Goal: Task Accomplishment & Management: Manage account settings

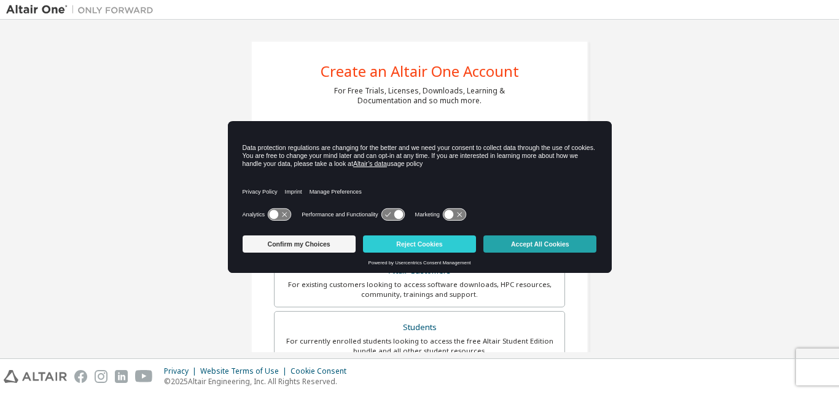
click at [543, 246] on button "Accept All Cookies" at bounding box center [539, 243] width 113 height 17
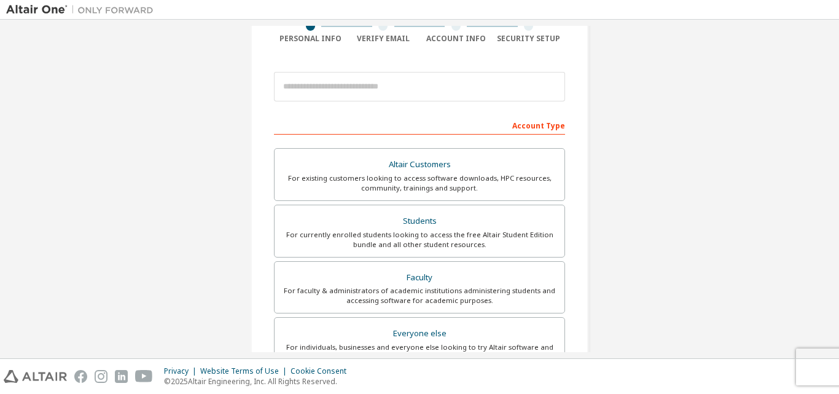
scroll to position [123, 0]
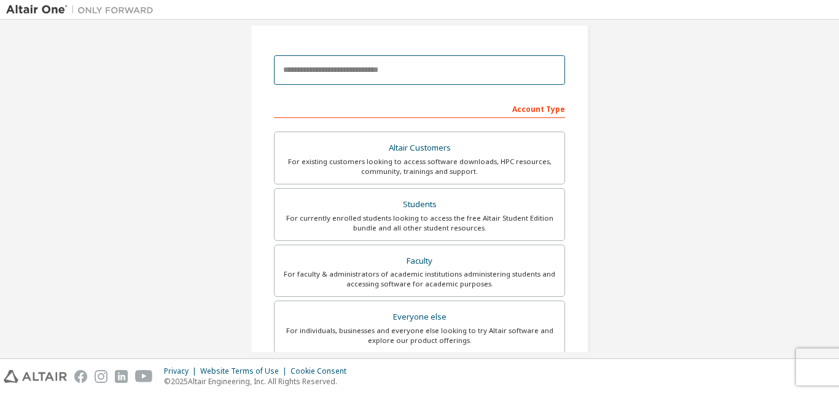
click at [331, 71] on input "email" at bounding box center [419, 69] width 291 height 29
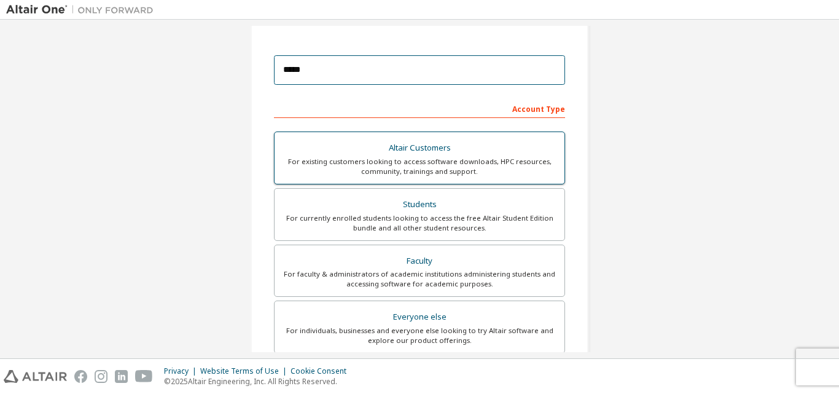
type input "**********"
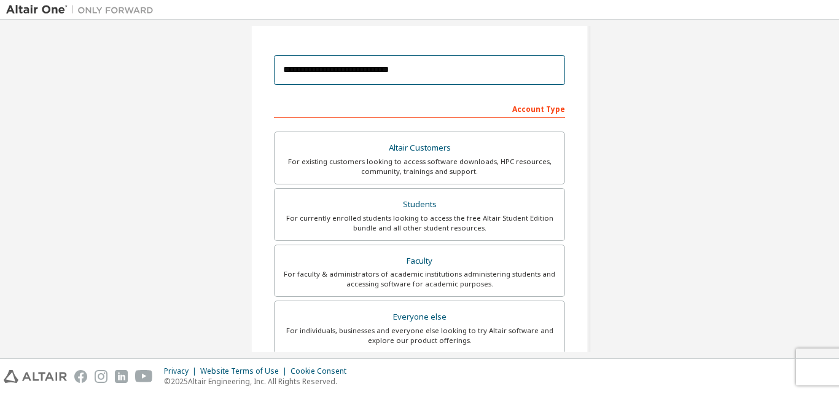
click at [521, 69] on input "**********" at bounding box center [419, 69] width 291 height 29
click at [523, 64] on input "**********" at bounding box center [419, 69] width 291 height 29
drag, startPoint x: 292, startPoint y: 69, endPoint x: 442, endPoint y: 81, distance: 150.3
click at [442, 81] on input "**********" at bounding box center [419, 69] width 291 height 29
click at [462, 74] on input "**********" at bounding box center [419, 69] width 291 height 29
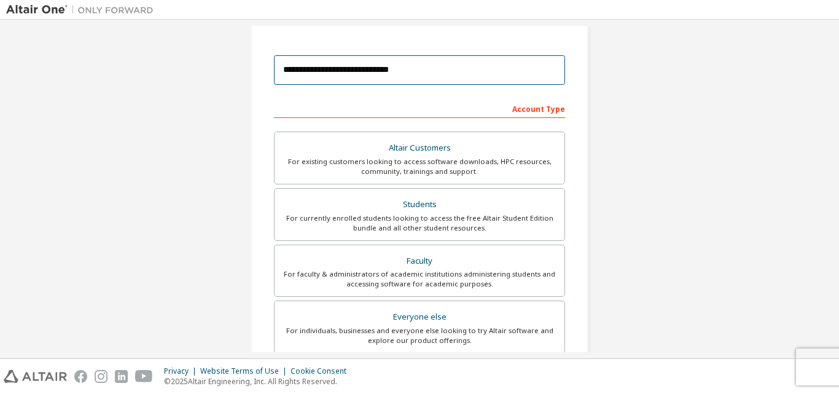
drag, startPoint x: 458, startPoint y: 72, endPoint x: 240, endPoint y: 69, distance: 217.5
click at [240, 69] on div "**********" at bounding box center [419, 248] width 367 height 690
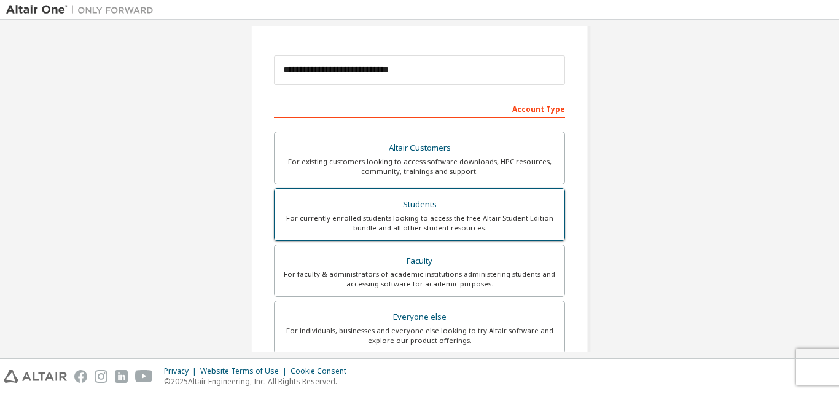
click at [449, 211] on div "Students" at bounding box center [419, 204] width 275 height 17
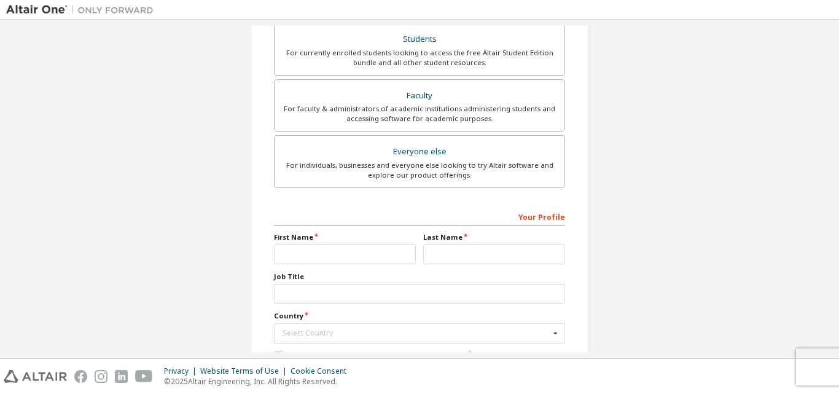
scroll to position [307, 0]
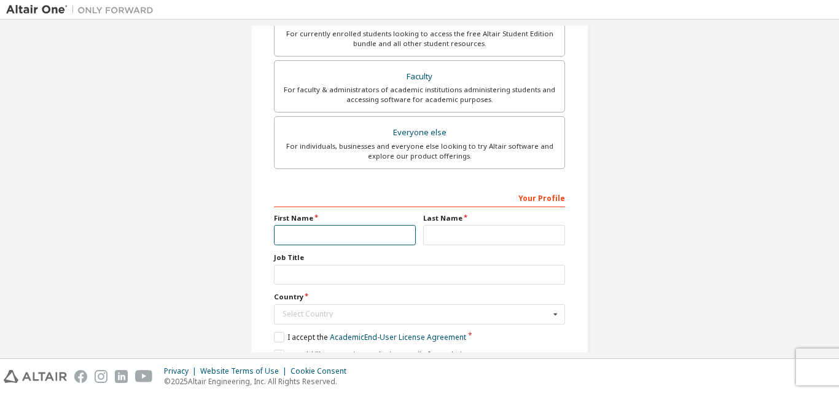
click at [383, 235] on input "text" at bounding box center [345, 235] width 142 height 20
type input "*****"
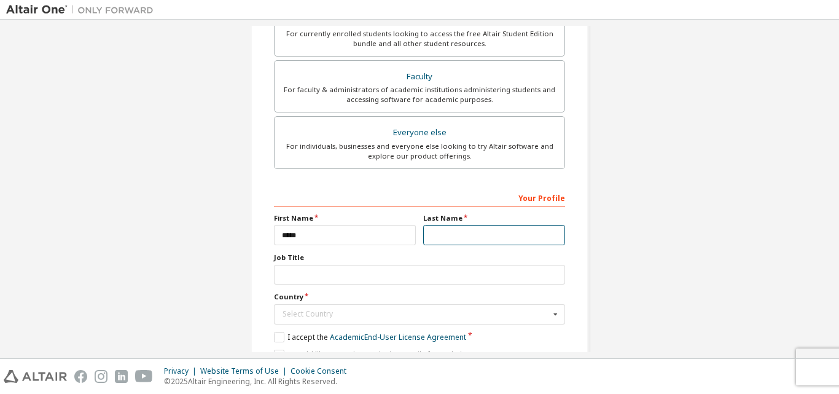
click at [436, 245] on input "text" at bounding box center [494, 235] width 142 height 20
type input "**********"
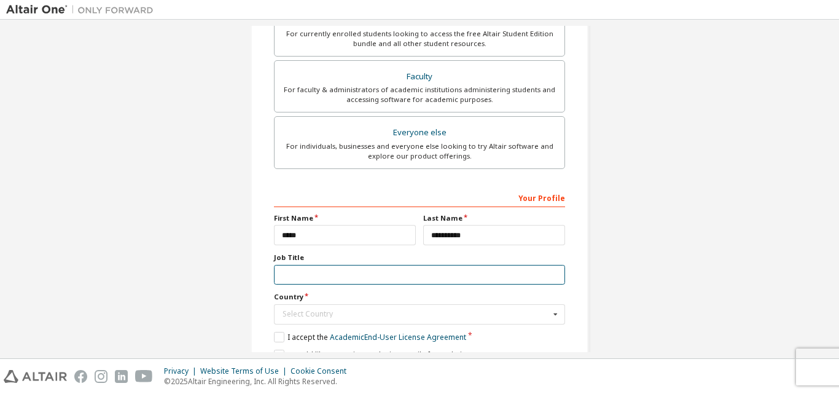
click at [329, 281] on input "text" at bounding box center [419, 275] width 291 height 20
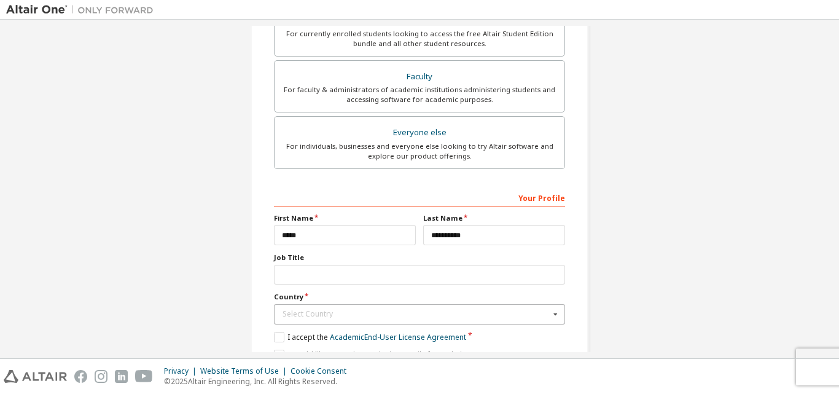
click at [323, 312] on div "Select Country" at bounding box center [416, 313] width 267 height 7
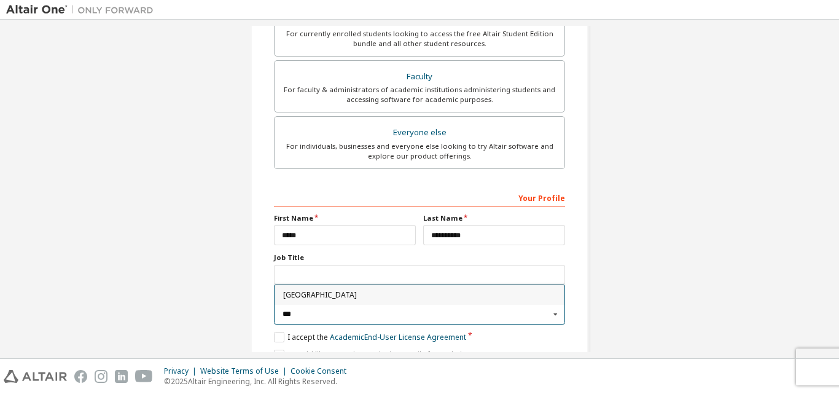
type input "***"
click at [313, 294] on span "Mexico" at bounding box center [419, 294] width 273 height 7
type input "***"
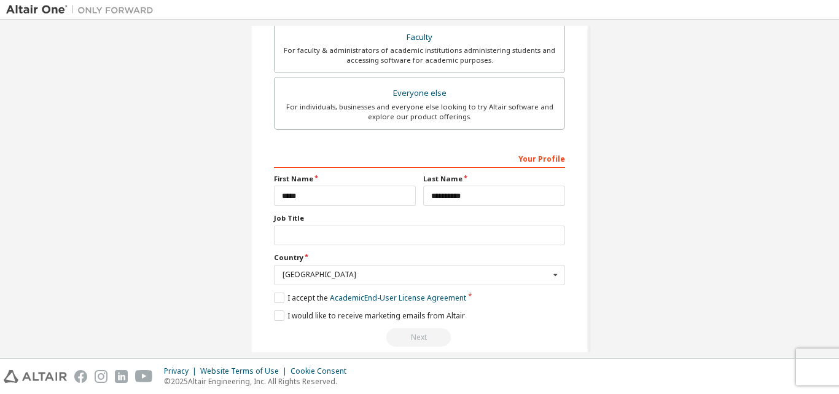
scroll to position [364, 0]
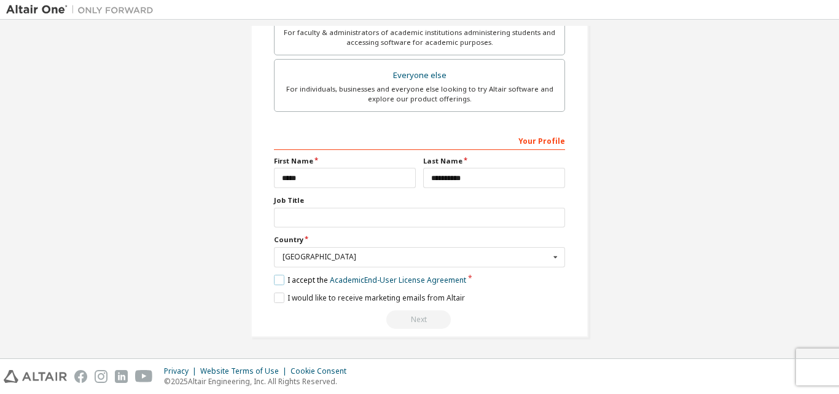
click at [277, 282] on label "I accept the Academic End-User License Agreement" at bounding box center [370, 280] width 192 height 10
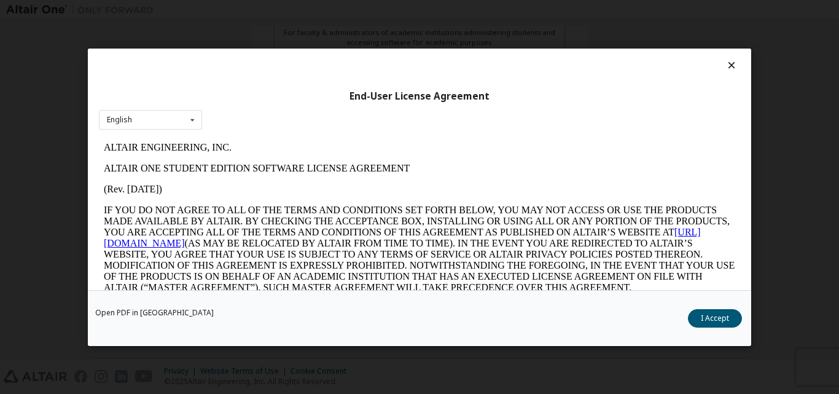
scroll to position [0, 0]
click at [192, 122] on icon at bounding box center [192, 119] width 15 height 19
click at [176, 131] on div "English" at bounding box center [151, 139] width 102 height 20
click at [725, 316] on button "I Accept" at bounding box center [715, 317] width 54 height 18
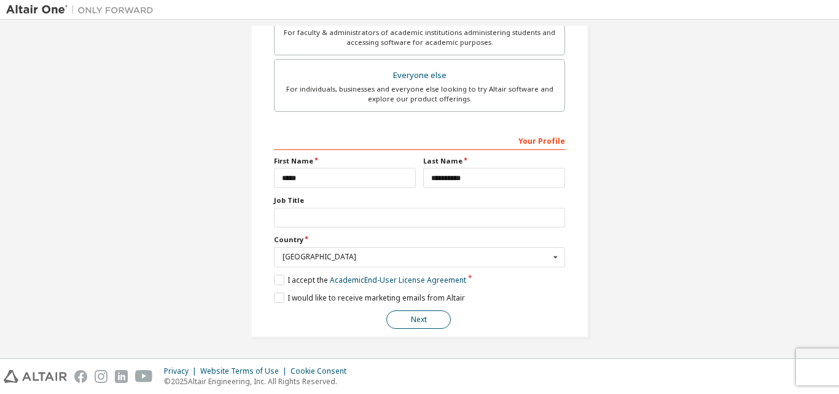
click at [417, 324] on button "Next" at bounding box center [418, 319] width 64 height 18
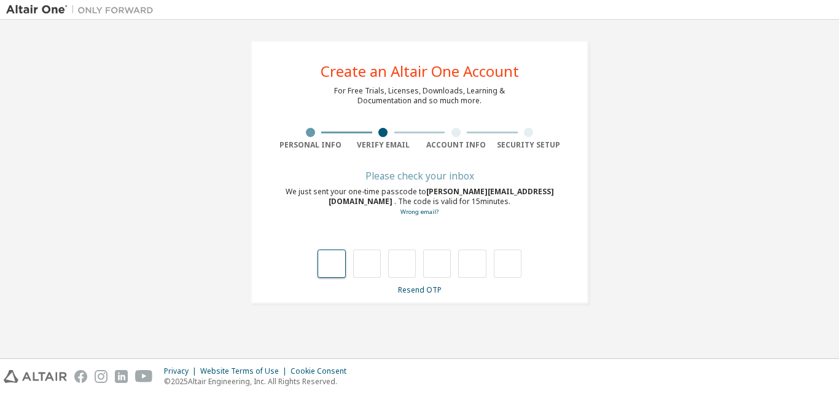
type input "*"
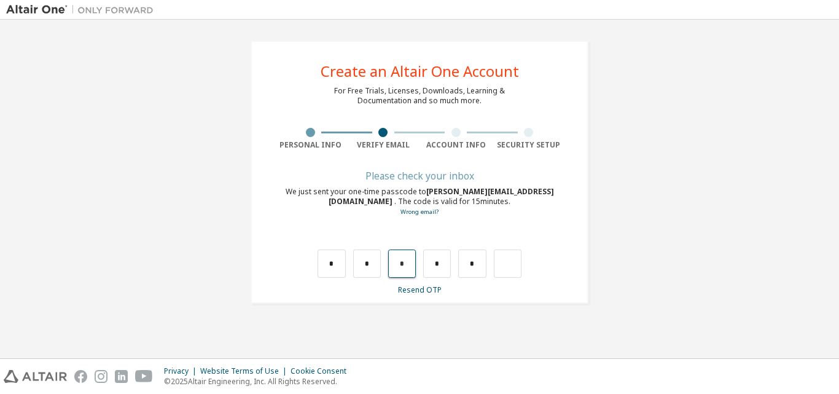
click at [407, 265] on input "*" at bounding box center [402, 263] width 28 height 28
click at [439, 259] on input "*" at bounding box center [437, 263] width 28 height 28
click at [475, 264] on input "*" at bounding box center [472, 263] width 28 height 28
click at [340, 267] on input "text" at bounding box center [332, 263] width 28 height 28
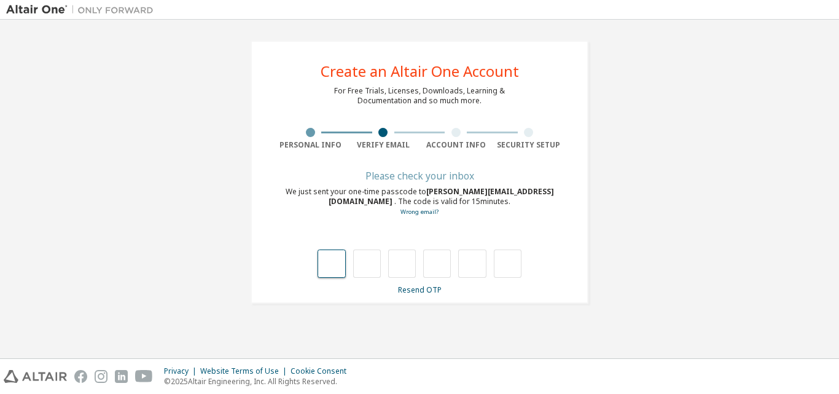
type input "*"
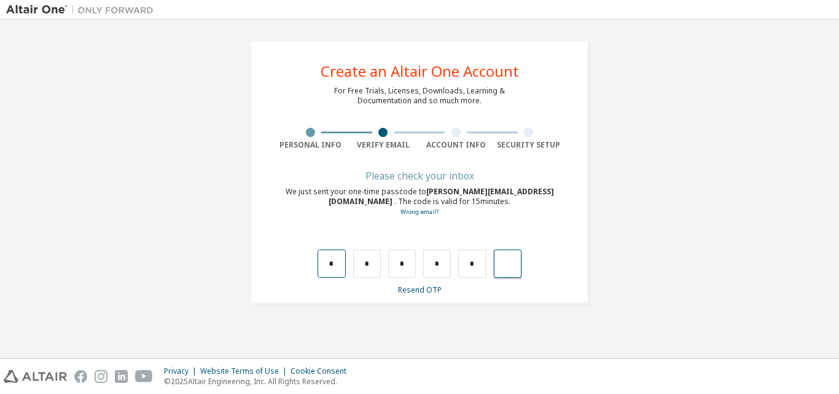
type input "*"
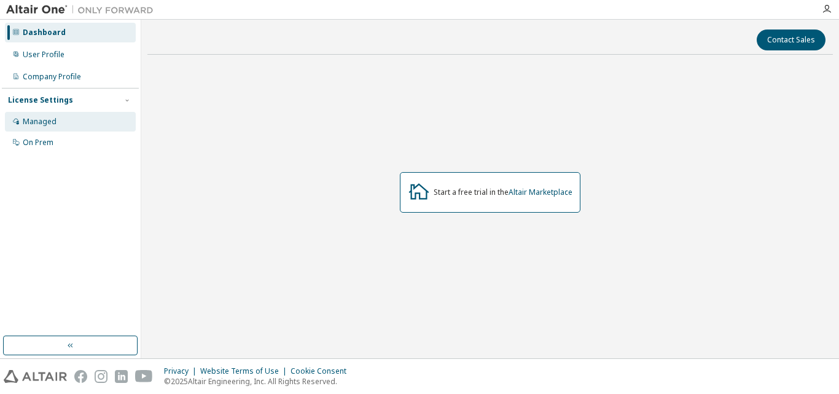
click at [39, 120] on div "Managed" at bounding box center [40, 122] width 34 height 10
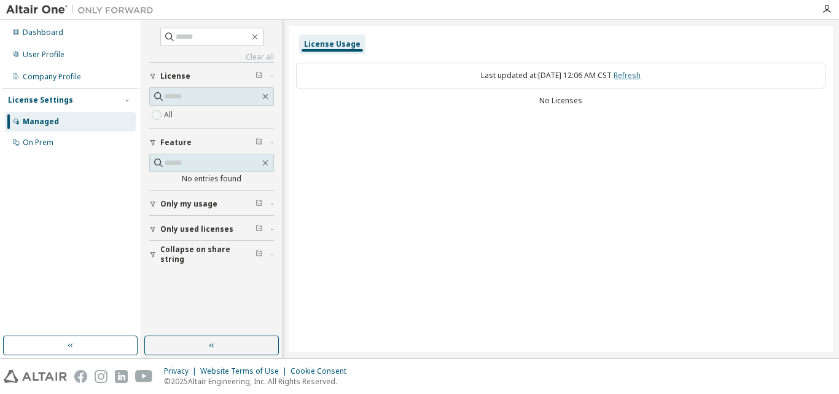
click at [641, 74] on link "Refresh" at bounding box center [627, 75] width 27 height 10
click at [63, 50] on div "User Profile" at bounding box center [44, 55] width 42 height 10
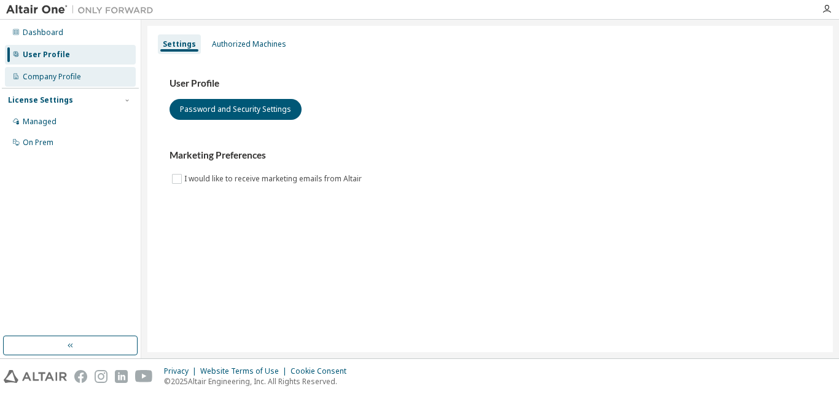
click at [63, 71] on div "Company Profile" at bounding box center [70, 77] width 131 height 20
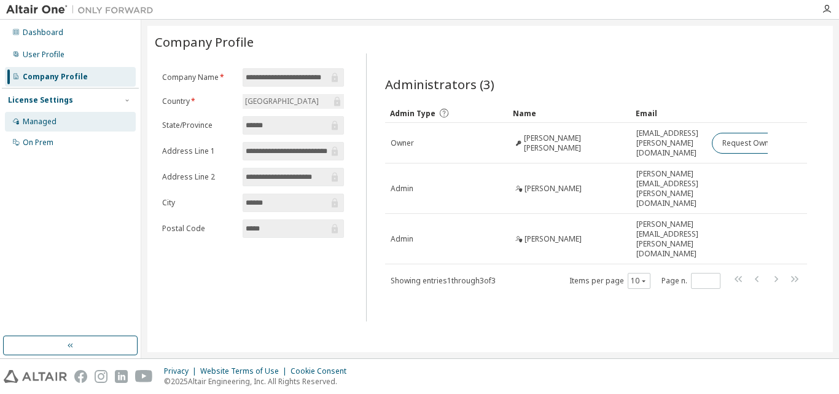
click at [64, 125] on div "Managed" at bounding box center [70, 122] width 131 height 20
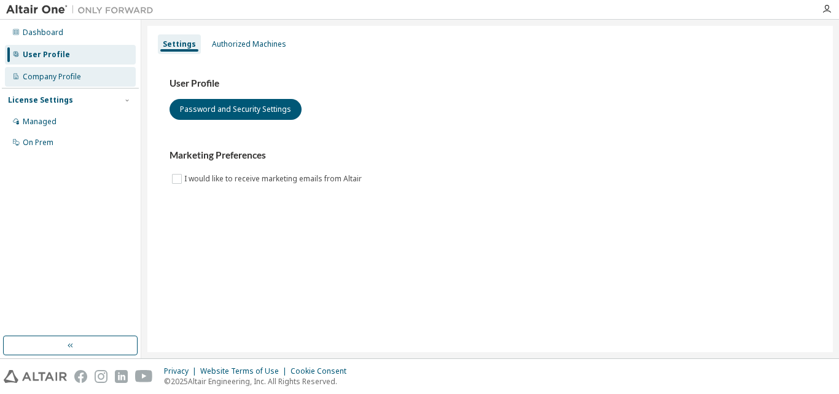
click at [47, 81] on div "Company Profile" at bounding box center [52, 77] width 58 height 10
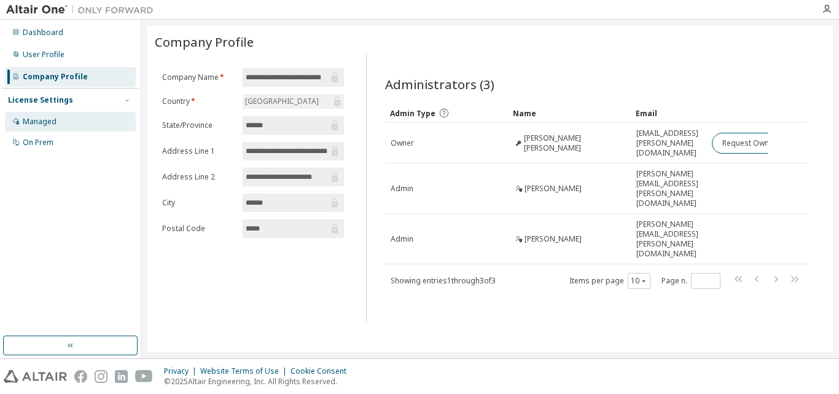
click at [18, 128] on div "Managed" at bounding box center [70, 122] width 131 height 20
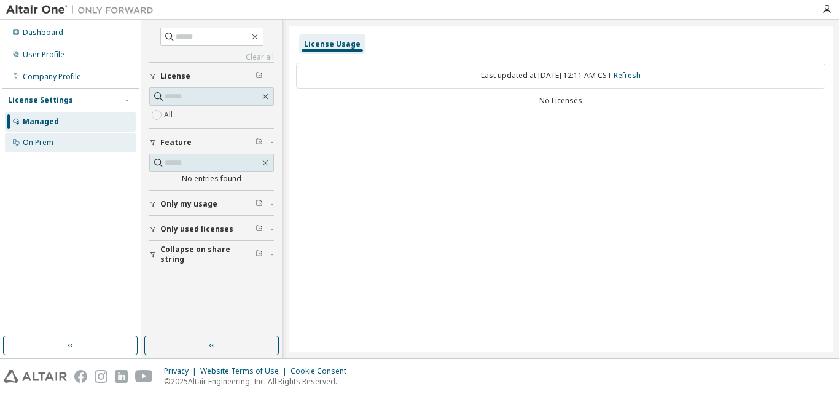
click at [25, 139] on div "On Prem" at bounding box center [38, 143] width 31 height 10
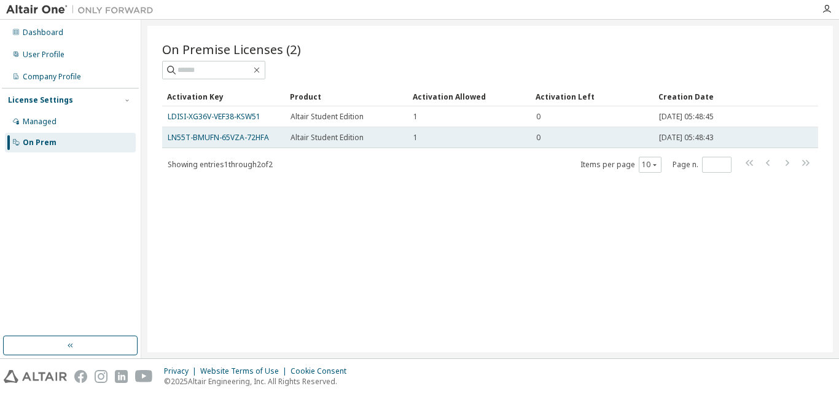
click at [386, 142] on div "Altair Student Edition" at bounding box center [347, 138] width 112 height 10
click at [677, 147] on td "2025-10-12 05:48:43" at bounding box center [711, 137] width 115 height 21
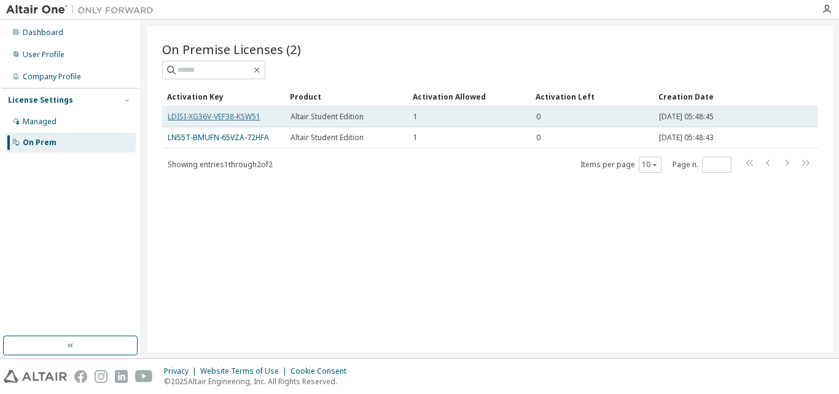
click at [256, 116] on link "LDISI-XG36V-VEF38-KSW51" at bounding box center [214, 116] width 93 height 10
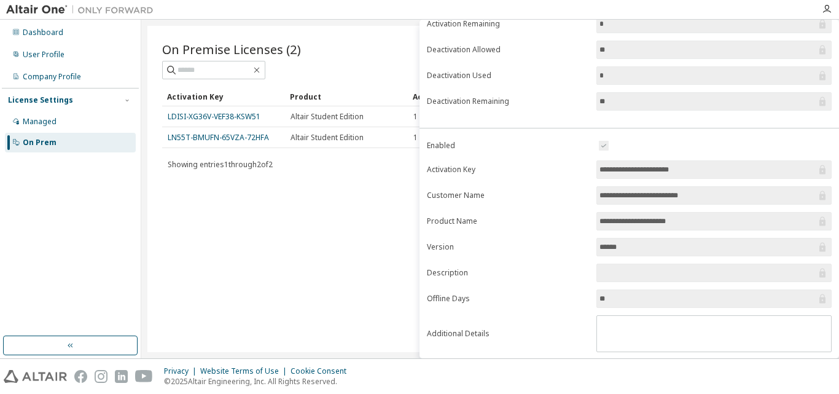
scroll to position [173, 0]
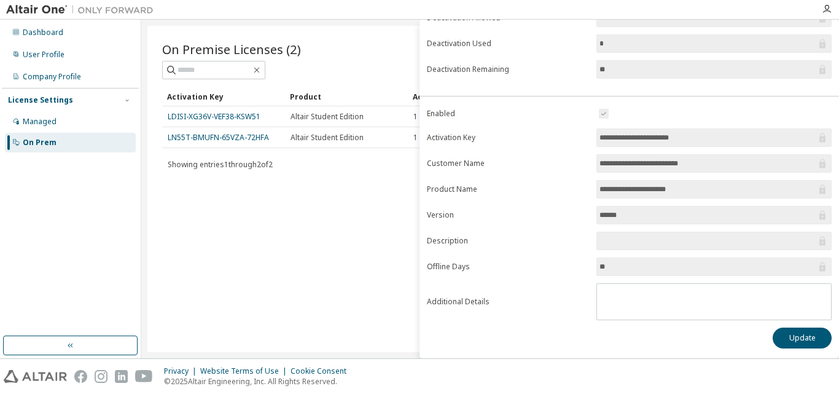
click at [348, 271] on div "On Premise Licenses (2) Clear Load Save Save As Field Operator Value Select fil…" at bounding box center [489, 189] width 685 height 326
click at [296, 168] on div "Showing entries 1 through 2 of 2 Items per page 10 Page n. *" at bounding box center [490, 164] width 656 height 18
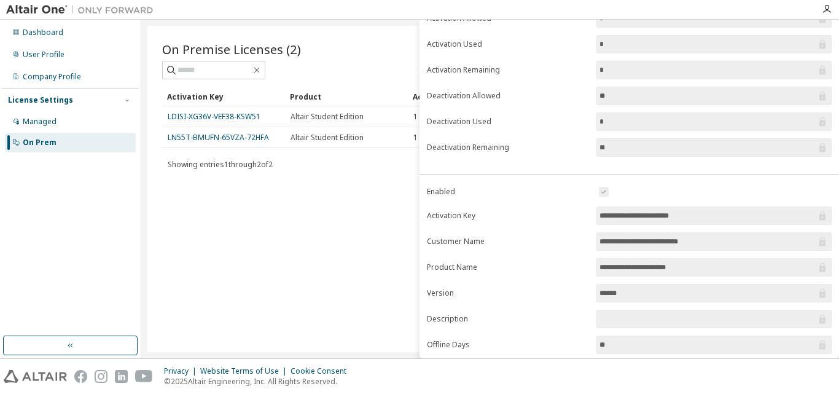
scroll to position [0, 0]
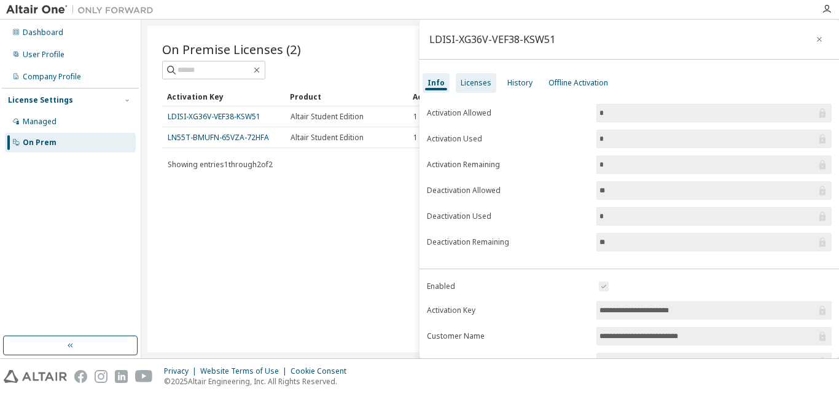
click at [482, 87] on div "Licenses" at bounding box center [476, 83] width 31 height 10
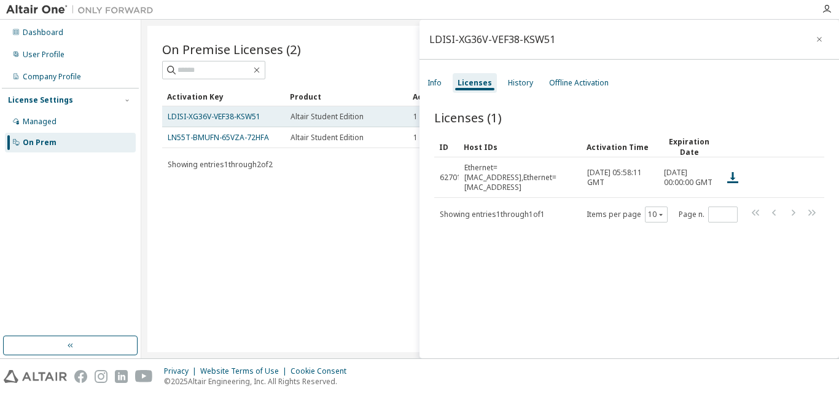
click at [261, 120] on div "LDISI-XG36V-VEF38-KSW51" at bounding box center [224, 117] width 112 height 10
click at [252, 114] on link "LDISI-XG36V-VEF38-KSW51" at bounding box center [214, 116] width 93 height 10
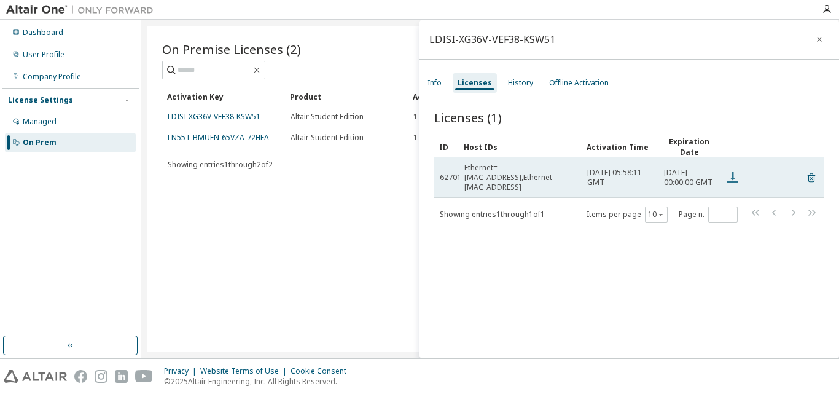
click at [728, 182] on icon at bounding box center [732, 177] width 11 height 11
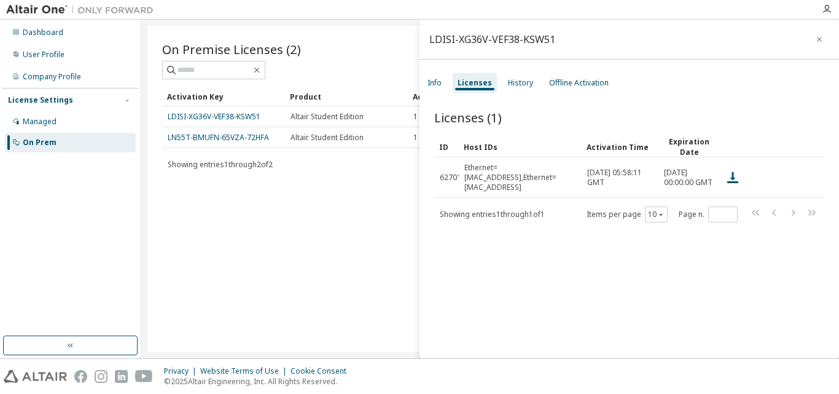
click at [341, 234] on div "On Premise Licenses (2) Clear Load Save Save As Field Operator Value Select fil…" at bounding box center [489, 189] width 685 height 326
click at [815, 36] on icon "button" at bounding box center [819, 39] width 9 height 10
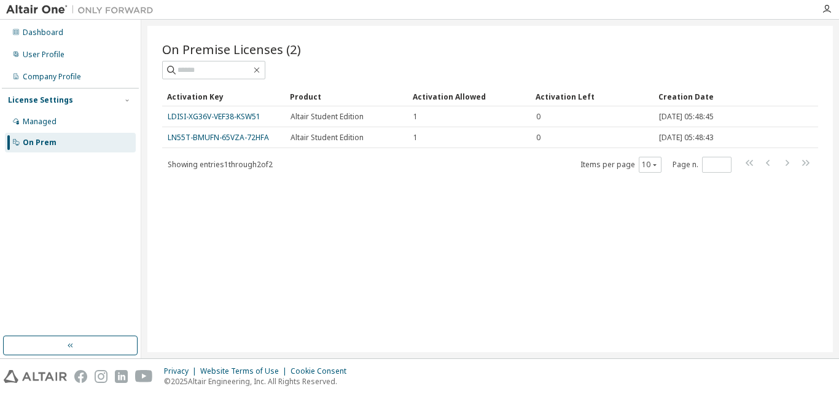
click at [821, 11] on div at bounding box center [826, 9] width 25 height 10
click at [825, 7] on icon "button" at bounding box center [827, 9] width 10 height 10
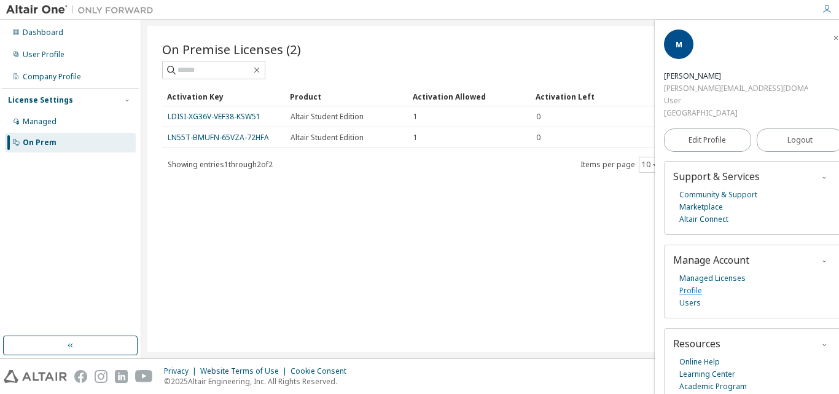
click at [692, 284] on link "Profile" at bounding box center [690, 290] width 23 height 12
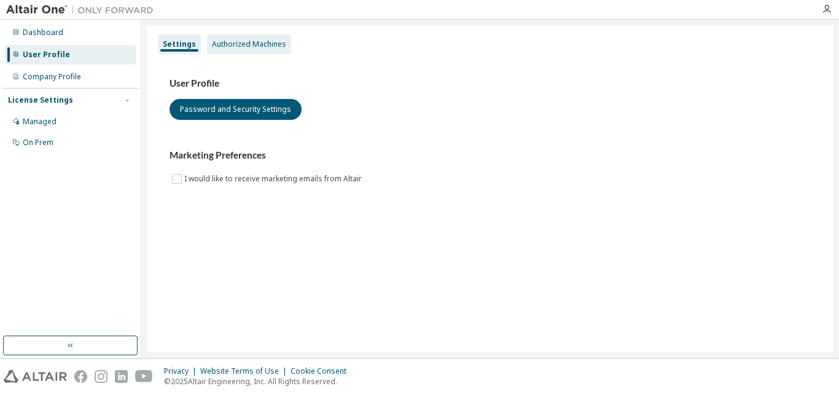
click at [254, 45] on div "Authorized Machines" at bounding box center [249, 44] width 74 height 10
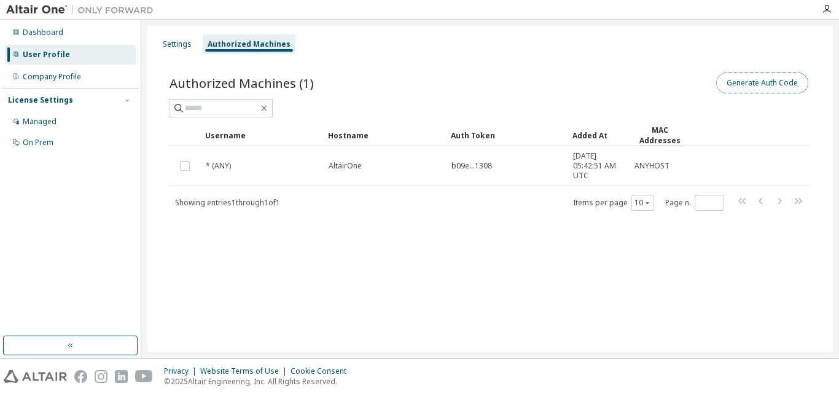
click at [760, 85] on button "Generate Auth Code" at bounding box center [762, 82] width 92 height 21
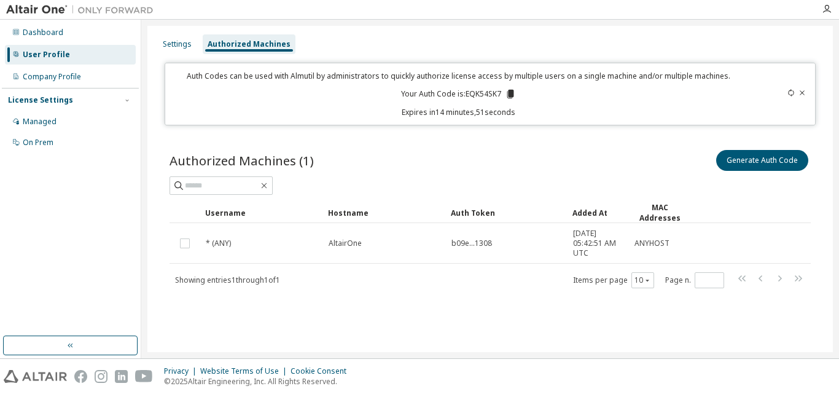
click at [801, 92] on icon at bounding box center [802, 92] width 5 height 4
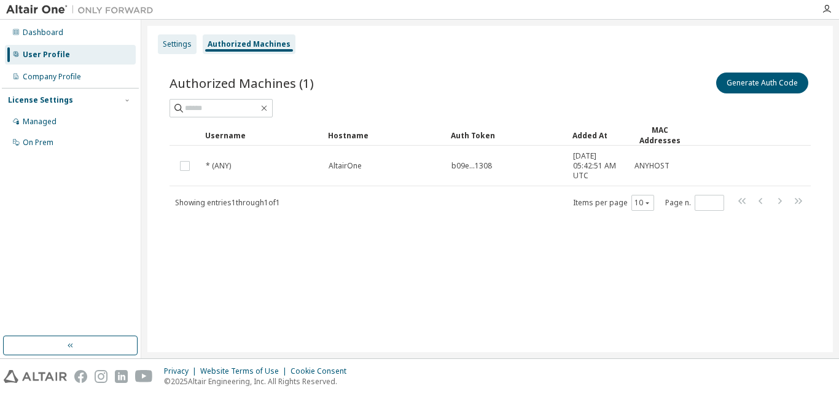
click at [179, 51] on div "Settings" at bounding box center [177, 44] width 39 height 20
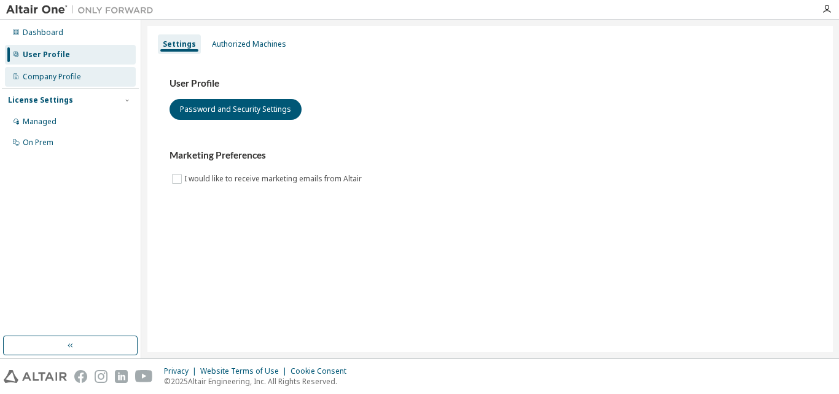
click at [80, 76] on div "Company Profile" at bounding box center [70, 77] width 131 height 20
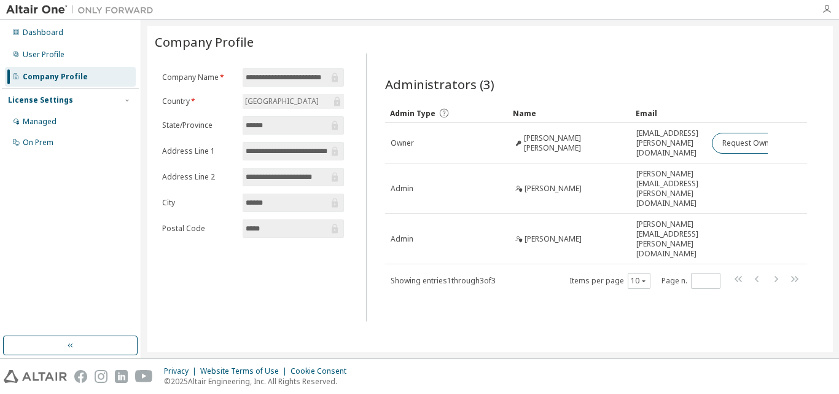
click at [824, 8] on icon "button" at bounding box center [827, 9] width 10 height 10
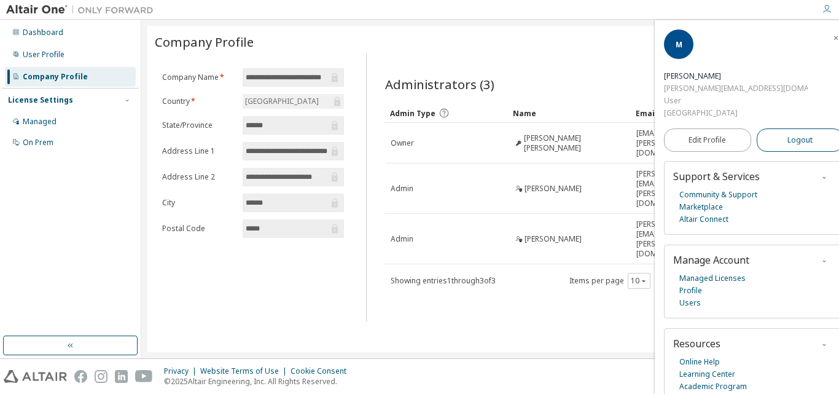
click at [792, 134] on span "Logout" at bounding box center [799, 140] width 25 height 12
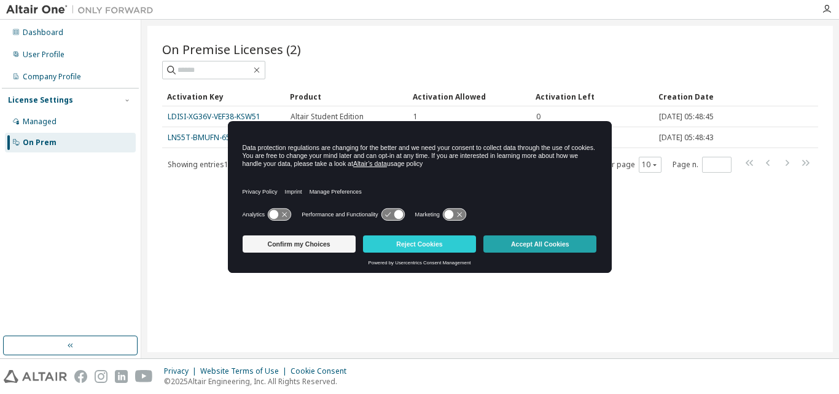
click at [556, 248] on button "Accept All Cookies" at bounding box center [539, 243] width 113 height 17
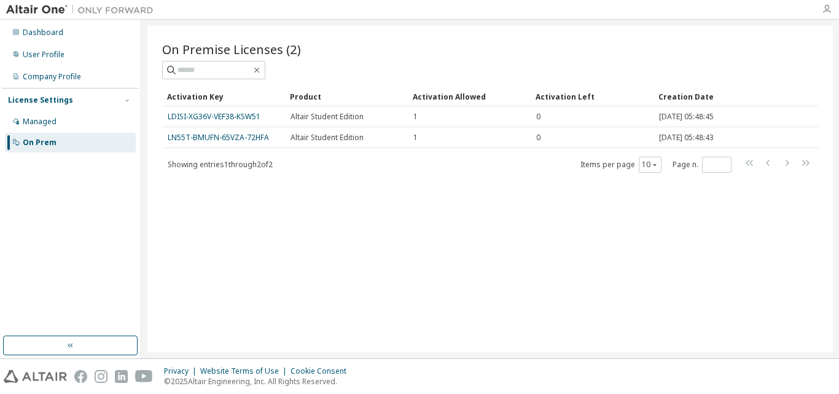
click at [830, 4] on icon "button" at bounding box center [827, 9] width 10 height 10
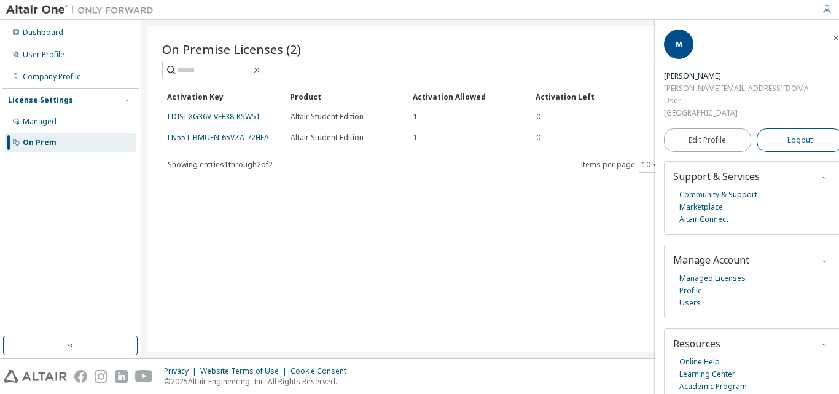
click at [795, 134] on span "Logout" at bounding box center [799, 140] width 25 height 12
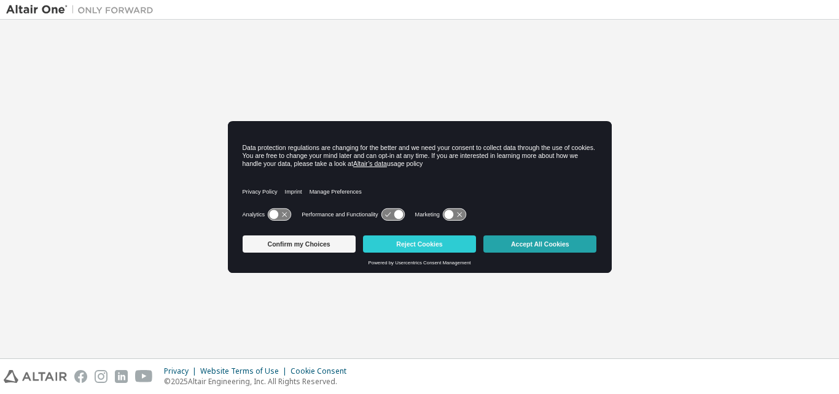
click at [510, 239] on button "Accept All Cookies" at bounding box center [539, 243] width 113 height 17
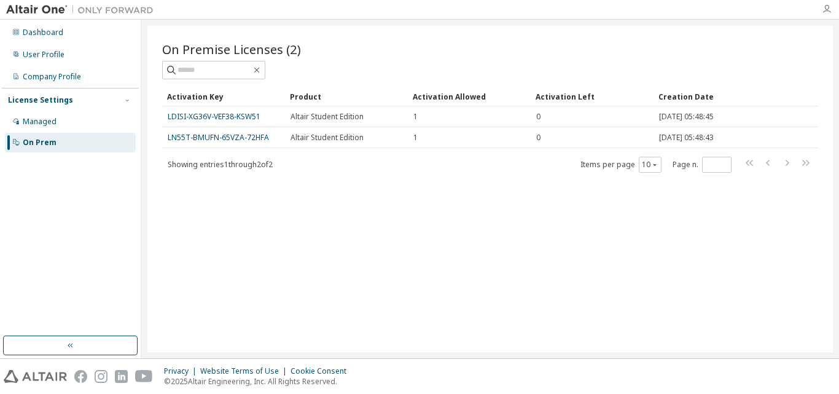
click at [827, 13] on icon "button" at bounding box center [827, 9] width 10 height 10
